Goal: Information Seeking & Learning: Learn about a topic

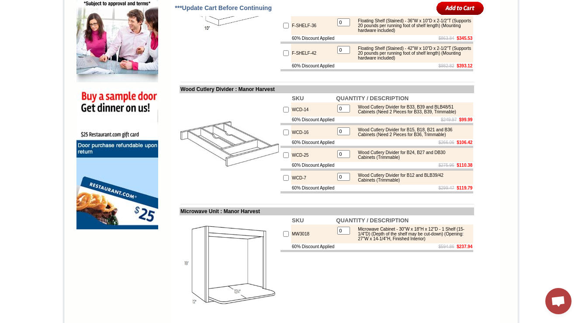
scroll to position [629, 0]
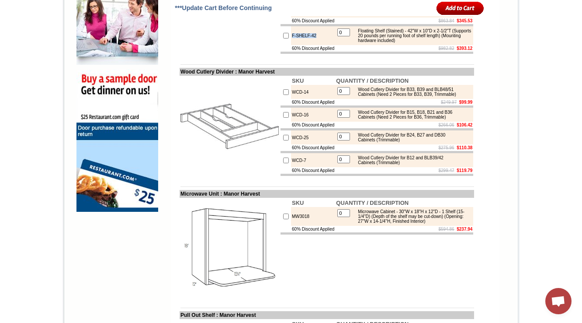
drag, startPoint x: 294, startPoint y: 69, endPoint x: 280, endPoint y: 69, distance: 14.4
click at [281, 45] on tr "F-SHELF-42 0 Floating Shelf (Stained) - 42"W x 10"D x 2-1/2"T (Supports 20 poun…" at bounding box center [377, 35] width 193 height 19
copy tr "F-SHELF-42"
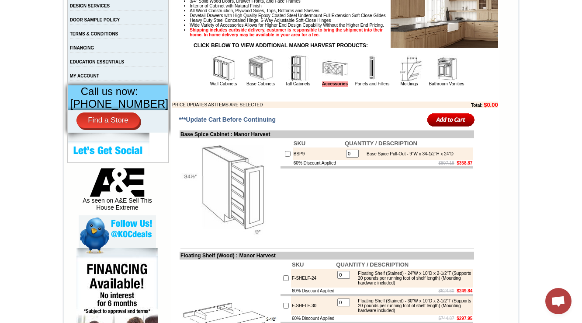
scroll to position [245, 0]
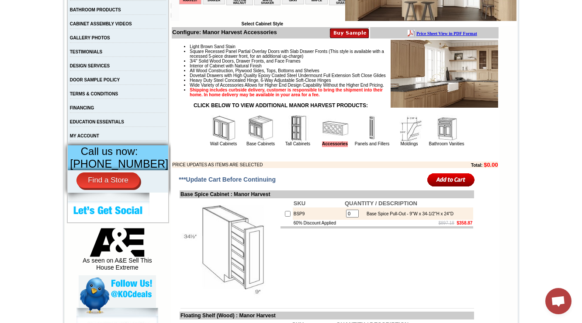
click at [396, 141] on img at bounding box center [409, 128] width 26 height 26
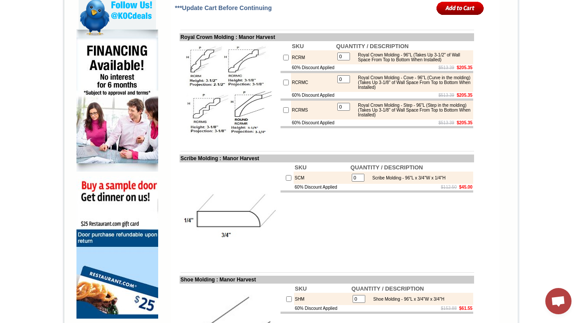
scroll to position [524, 0]
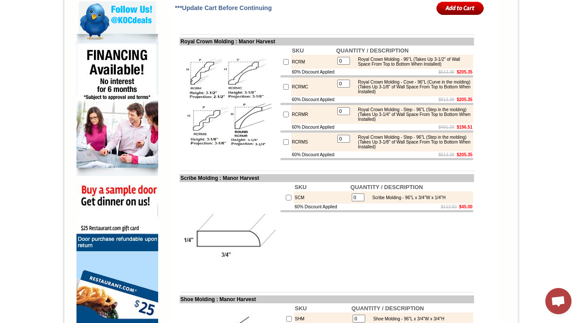
scroll to position [530, 0]
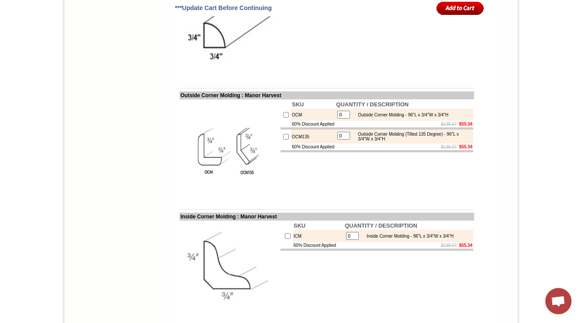
scroll to position [845, 0]
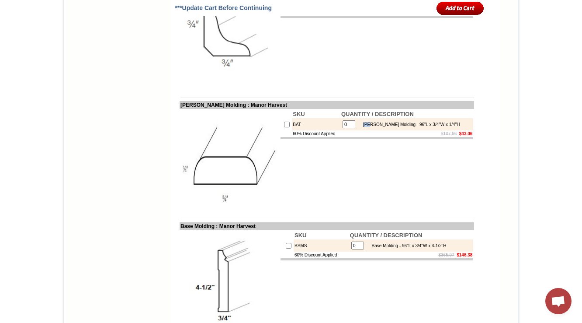
scroll to position [1111, 0]
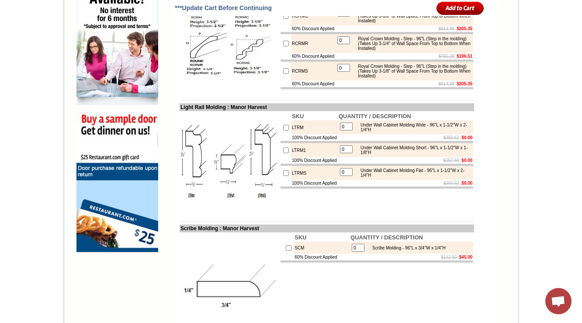
scroll to position [624, 0]
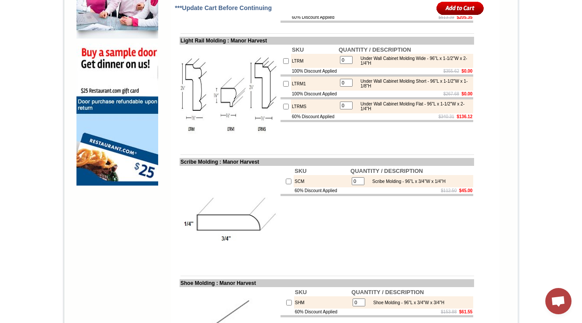
scroll to position [659, 0]
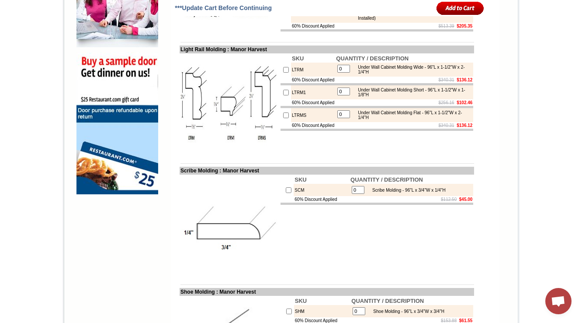
scroll to position [659, 0]
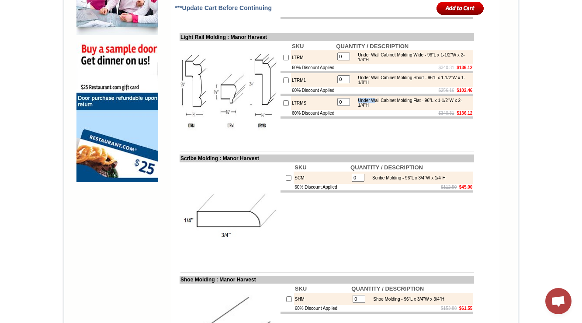
drag, startPoint x: 359, startPoint y: 140, endPoint x: 375, endPoint y: 138, distance: 16.3
click at [375, 108] on div "Under Wall Cabinet Molding Flat - 96"L x 1-1/2"W x 2-1/4"H" at bounding box center [413, 103] width 118 height 10
click at [374, 116] on td "$340.31 $136.12" at bounding box center [404, 113] width 138 height 7
drag, startPoint x: 361, startPoint y: 113, endPoint x: 384, endPoint y: 111, distance: 23.2
click at [384, 85] on div "Under Wall Cabinet Molding Short - 96"L x 1-1/2"W x 1-1/8"H" at bounding box center [413, 80] width 118 height 10
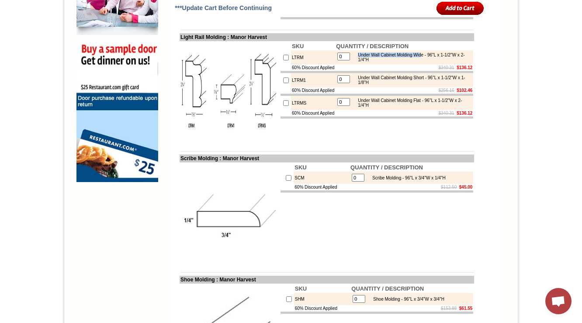
drag, startPoint x: 357, startPoint y: 86, endPoint x: 430, endPoint y: 87, distance: 73.0
click at [430, 62] on div "Under Wall Cabinet Molding Wide - 96"L x 1-1/2"W x 2-1/4"H" at bounding box center [413, 57] width 118 height 10
click at [398, 85] on div "Under Wall Cabinet Molding Short - 96"L x 1-1/2"W x 1-1/8"H" at bounding box center [413, 80] width 118 height 10
